Goal: Information Seeking & Learning: Learn about a topic

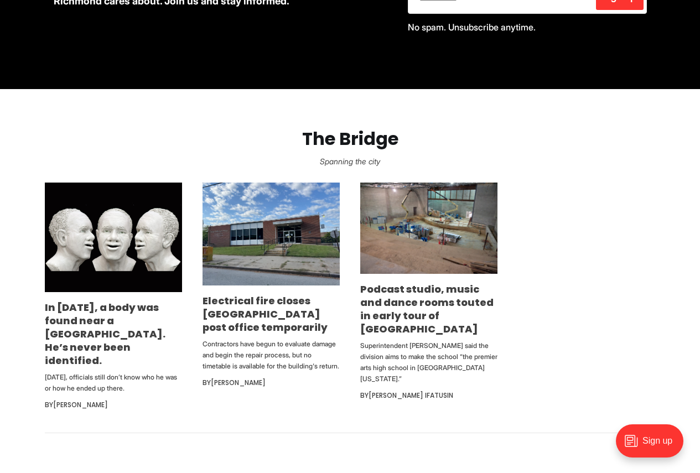
scroll to position [609, 0]
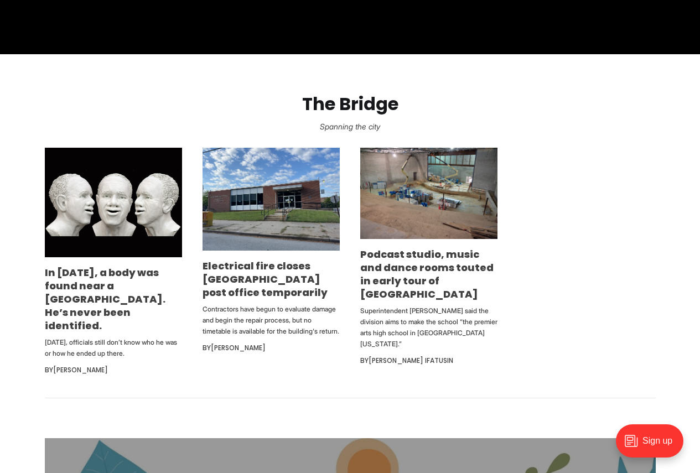
click at [285, 383] on section "The Bridge Spanning the city In 2002, a body was found near a South Richmond br…" at bounding box center [350, 226] width 700 height 344
click at [431, 256] on link "Podcast studio, music and dance rooms touted in early tour of new Richmond high…" at bounding box center [426, 274] width 133 height 54
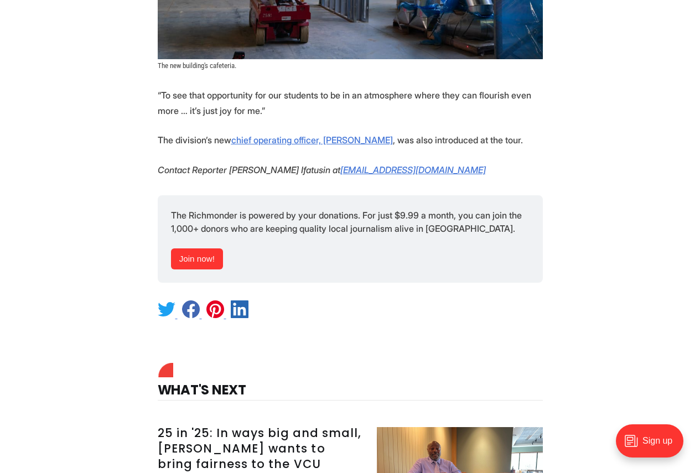
scroll to position [2436, 0]
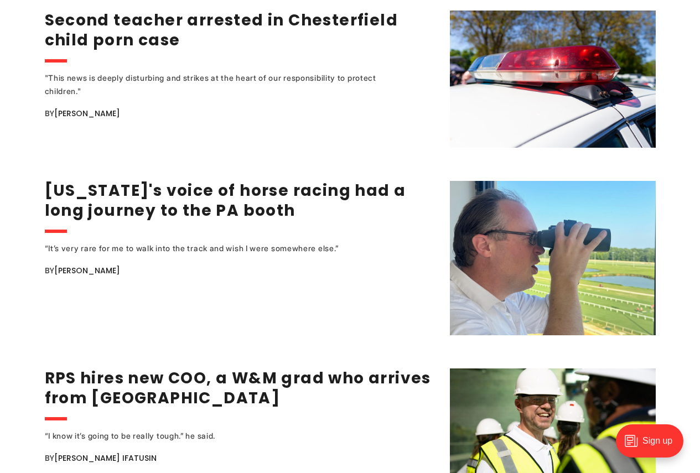
scroll to position [2049, 0]
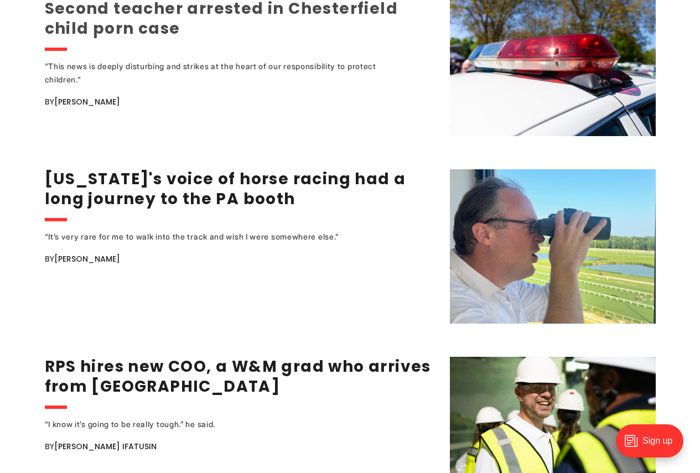
click at [116, 11] on link "Second teacher arrested in Chesterfield child porn case" at bounding box center [222, 19] width 354 height 42
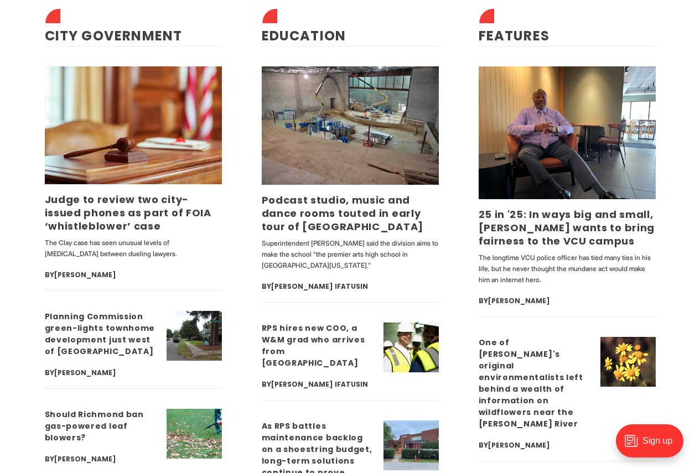
scroll to position [2824, 0]
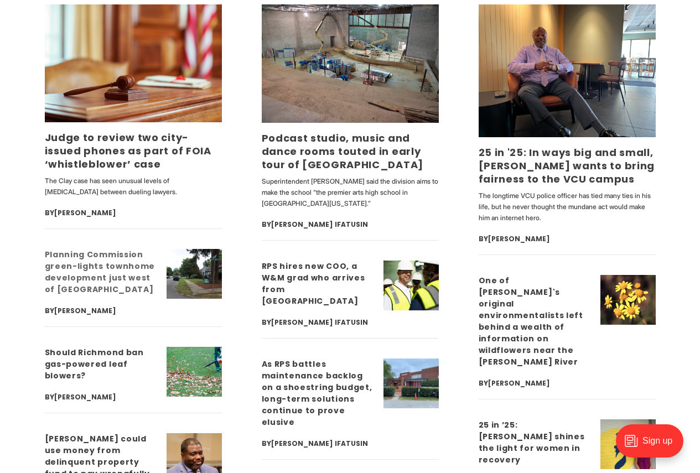
click at [129, 277] on link "Planning Commission green-lights townhome development just west of Carytown" at bounding box center [100, 272] width 111 height 46
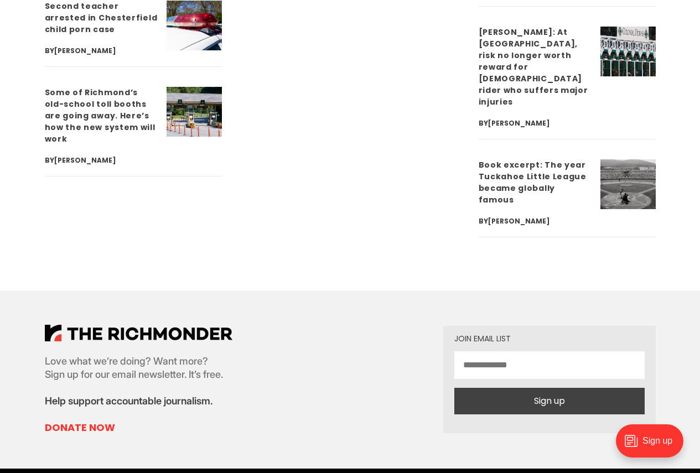
scroll to position [4208, 0]
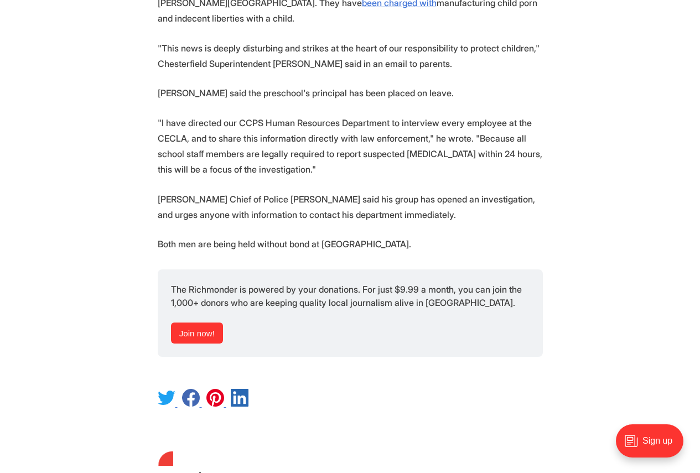
scroll to position [554, 0]
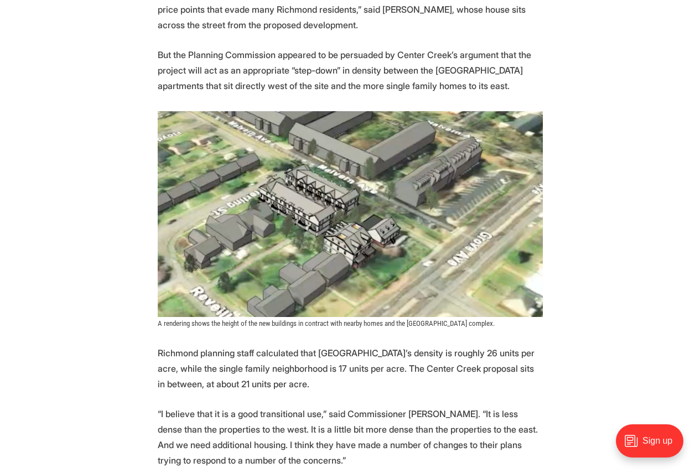
scroll to position [1052, 0]
